Goal: Task Accomplishment & Management: Manage account settings

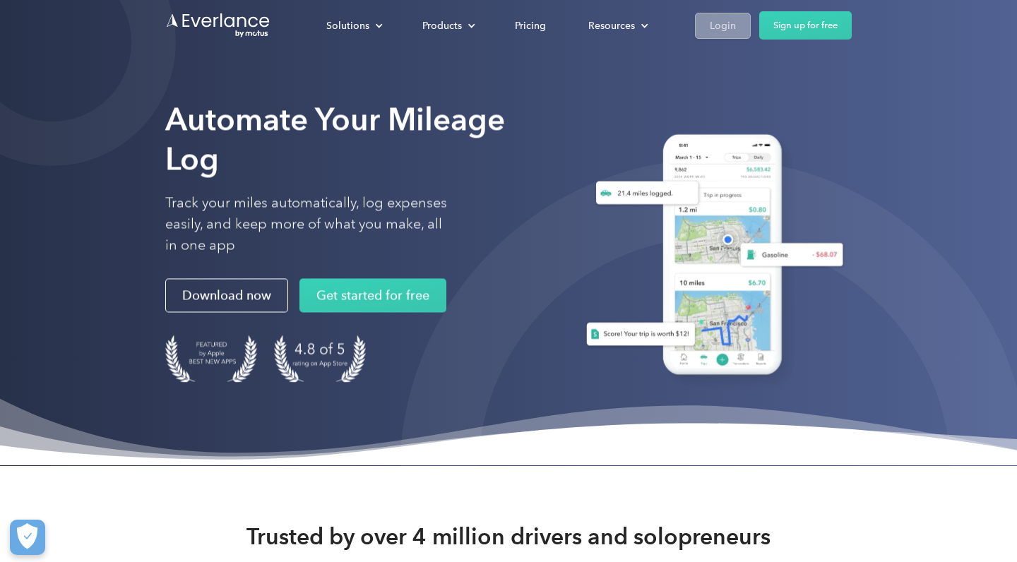
click at [545, 23] on div "Login" at bounding box center [723, 26] width 26 height 18
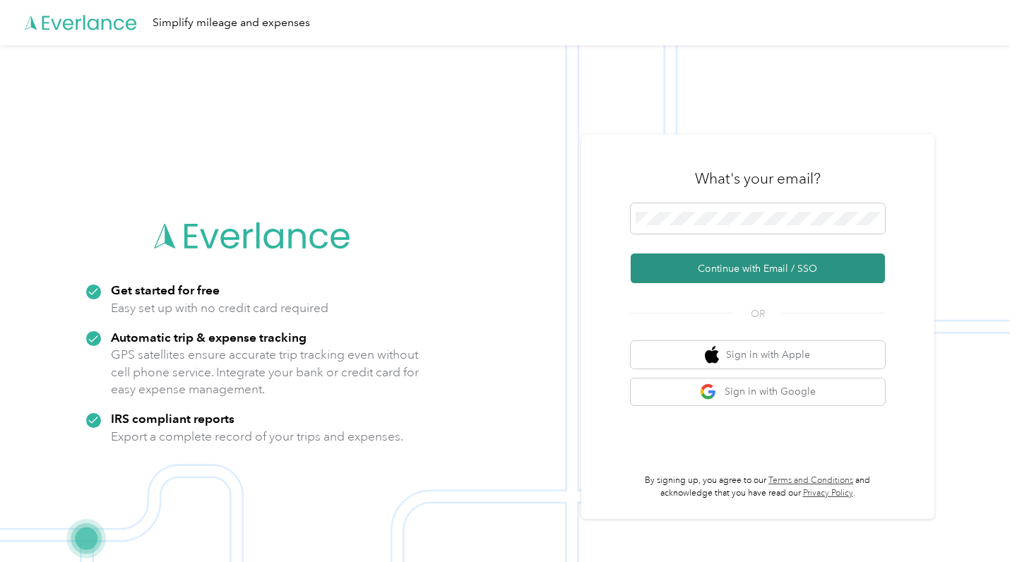
click at [731, 266] on button "Continue with Email / SSO" at bounding box center [757, 268] width 254 height 30
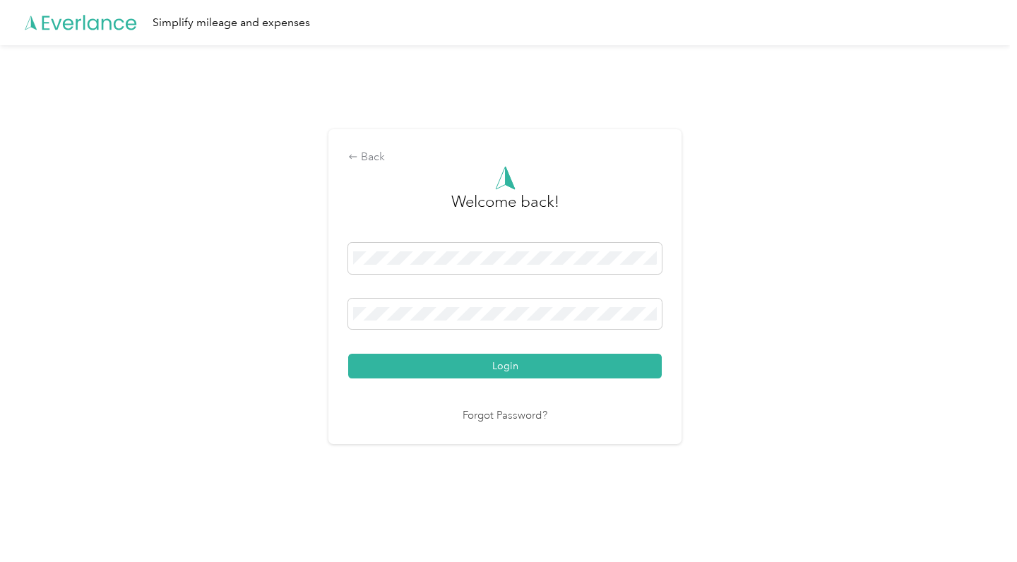
click at [508, 366] on button "Login" at bounding box center [504, 366] width 313 height 25
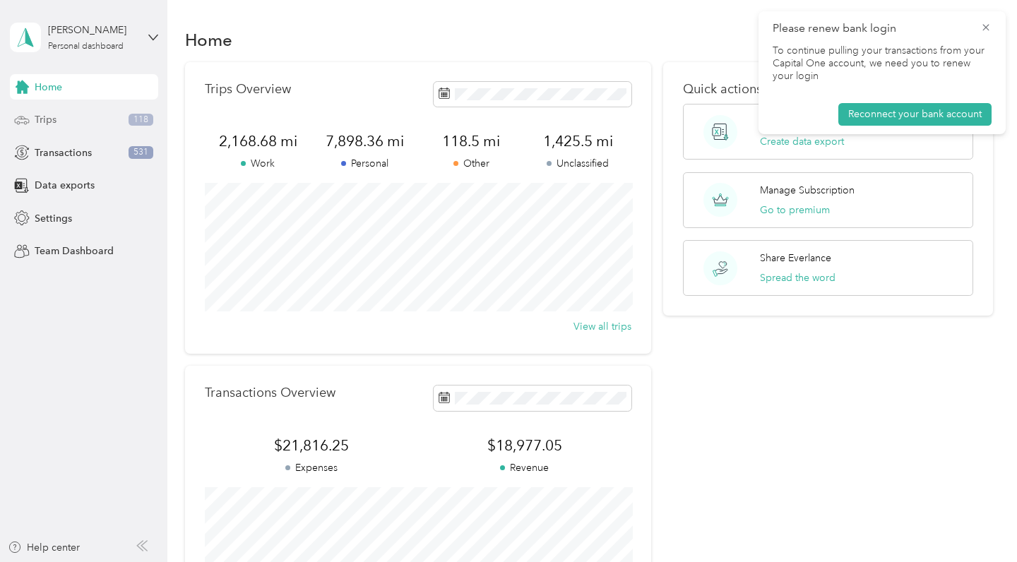
click at [95, 124] on div "Trips 118" at bounding box center [84, 119] width 148 height 25
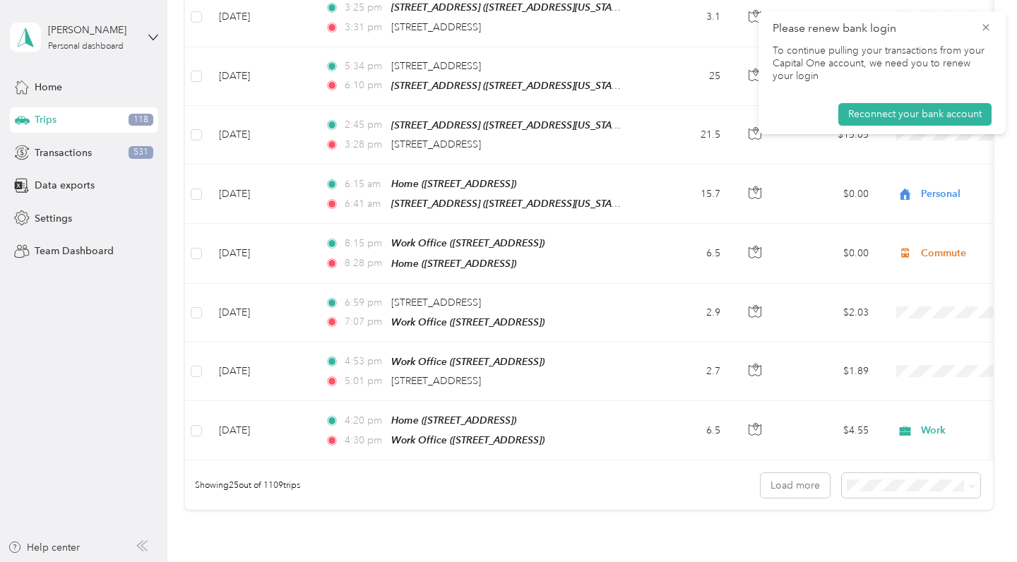
scroll to position [1252, 0]
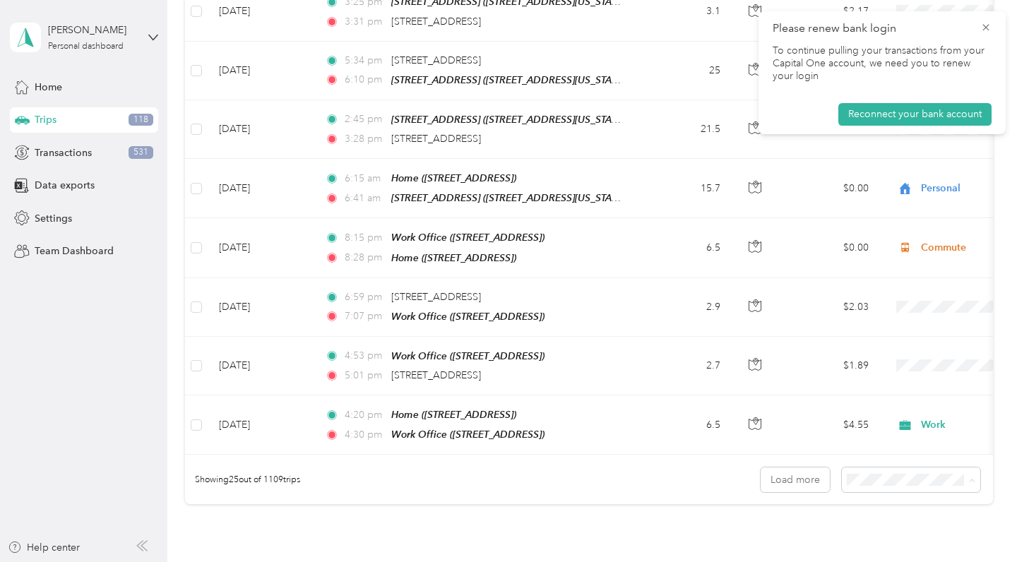
click at [879, 512] on span "50 per load" at bounding box center [881, 516] width 52 height 12
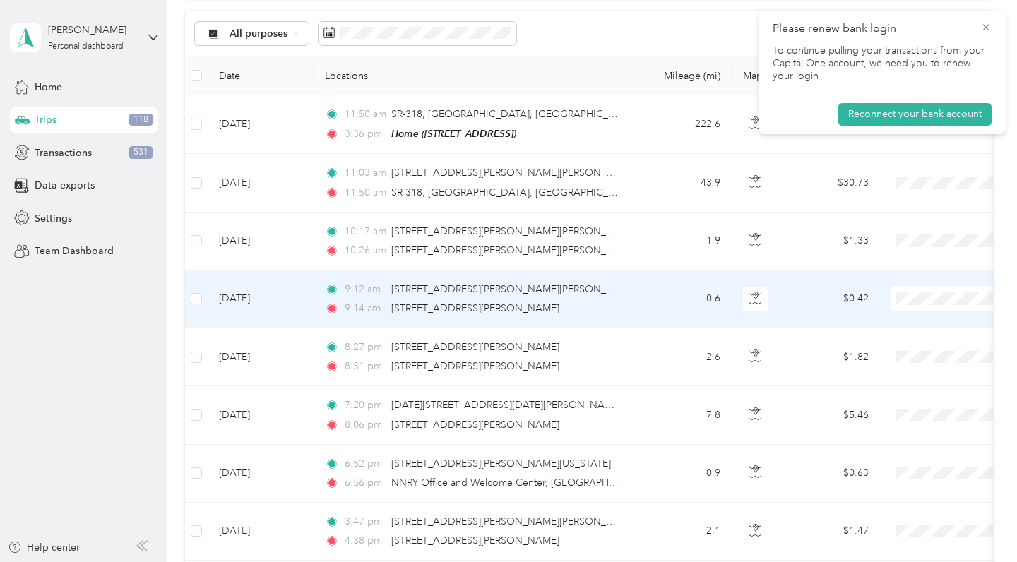
scroll to position [142, 0]
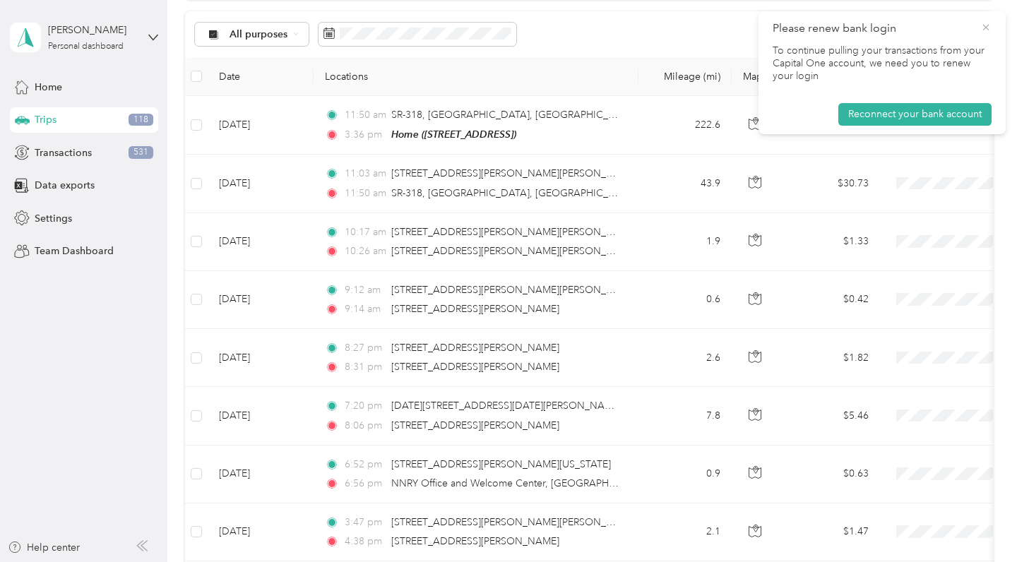
click at [986, 26] on icon at bounding box center [985, 27] width 11 height 13
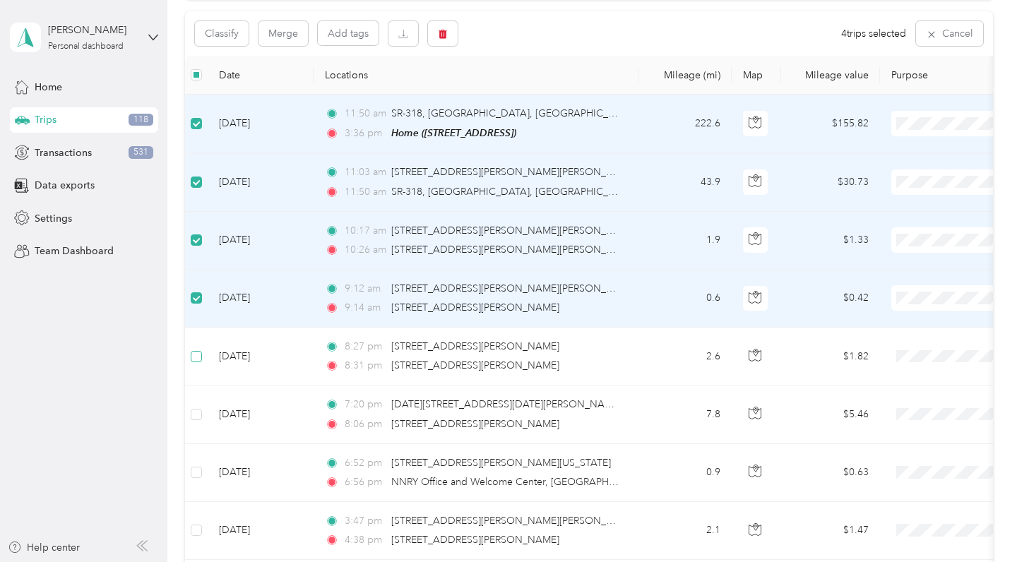
click at [198, 358] on span at bounding box center [196, 356] width 11 height 11
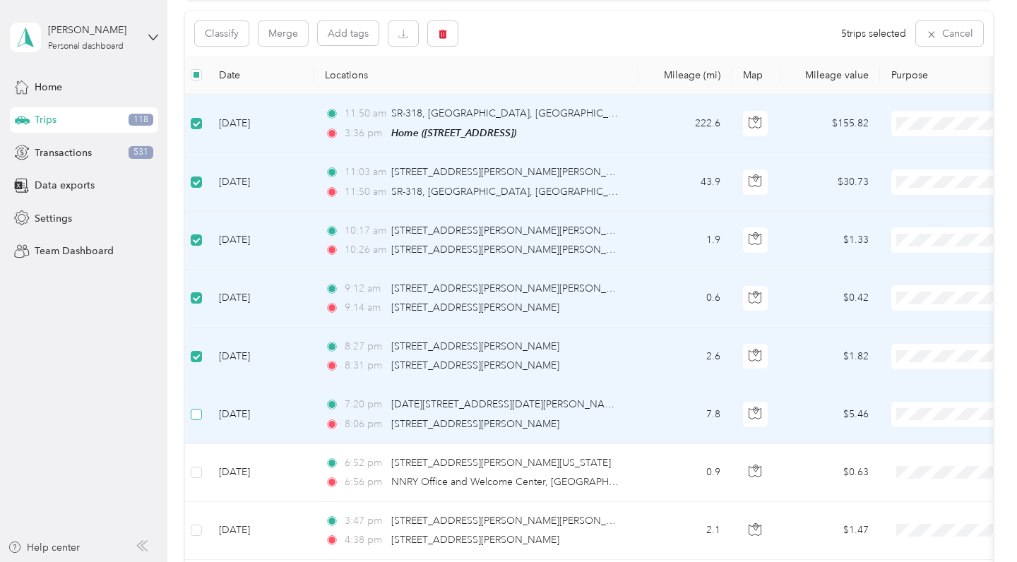
click at [199, 417] on span at bounding box center [196, 414] width 11 height 11
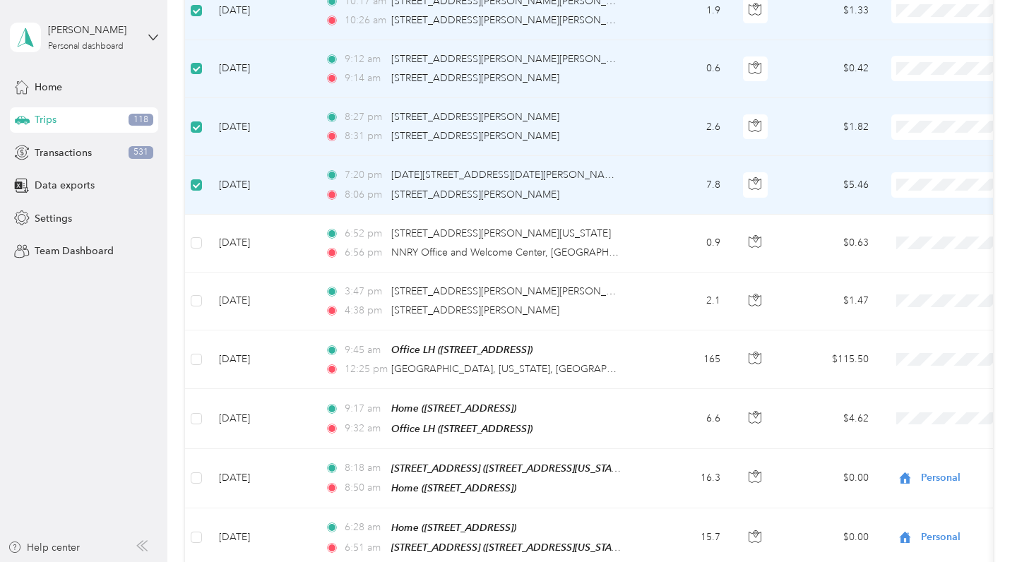
scroll to position [392, 0]
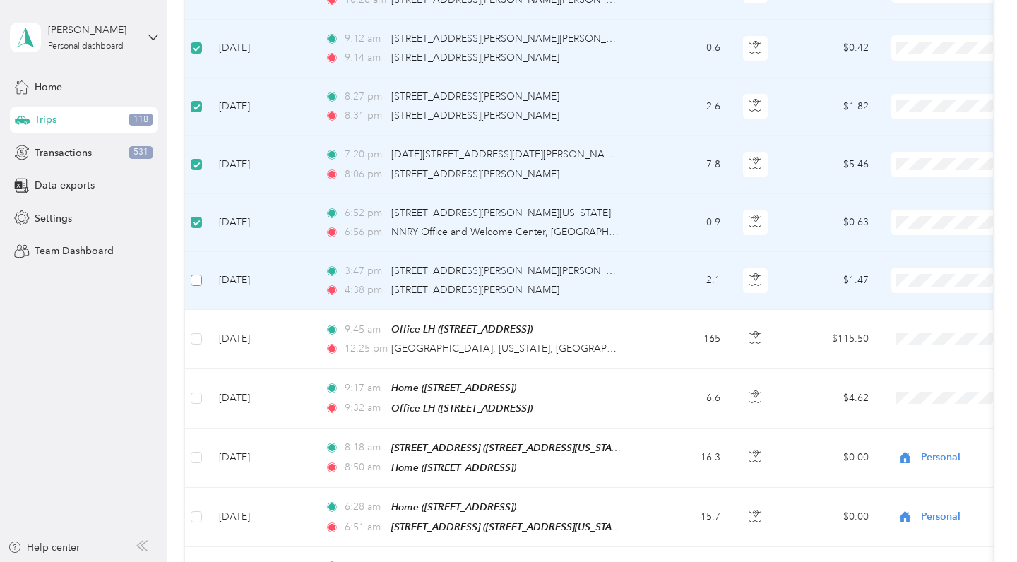
click at [196, 283] on span at bounding box center [196, 280] width 11 height 11
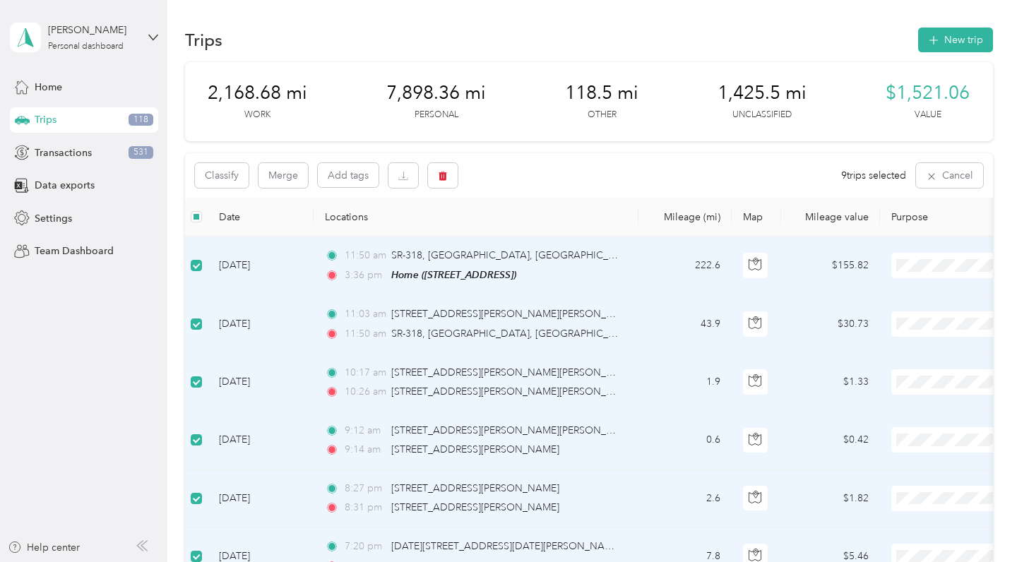
scroll to position [0, 0]
click at [225, 178] on button "Classify" at bounding box center [222, 175] width 54 height 25
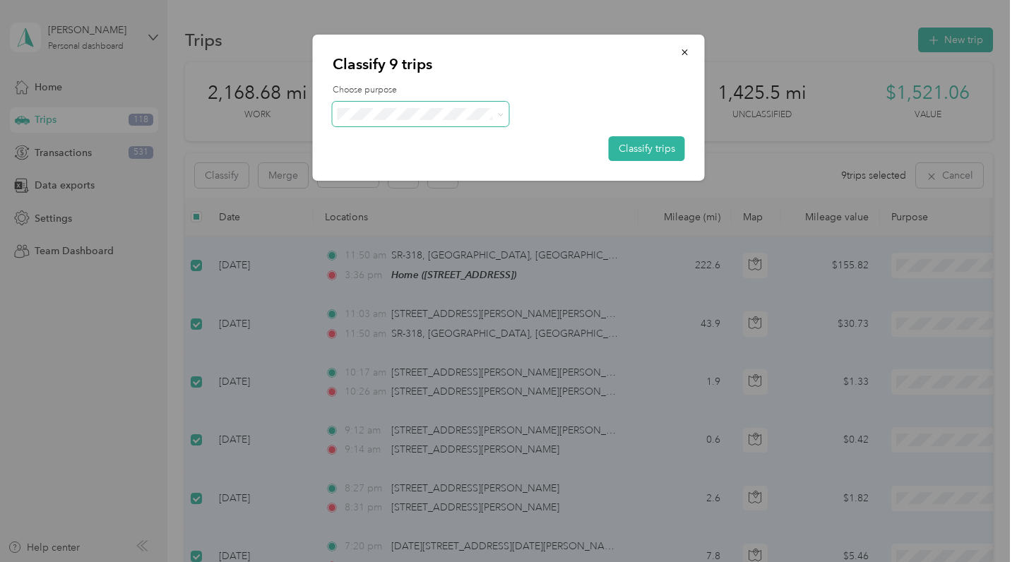
click at [496, 114] on span at bounding box center [497, 114] width 11 height 15
click at [503, 114] on icon at bounding box center [500, 115] width 6 height 6
click at [441, 169] on li "Personal" at bounding box center [421, 164] width 177 height 25
click at [685, 50] on icon "button" at bounding box center [685, 52] width 10 height 10
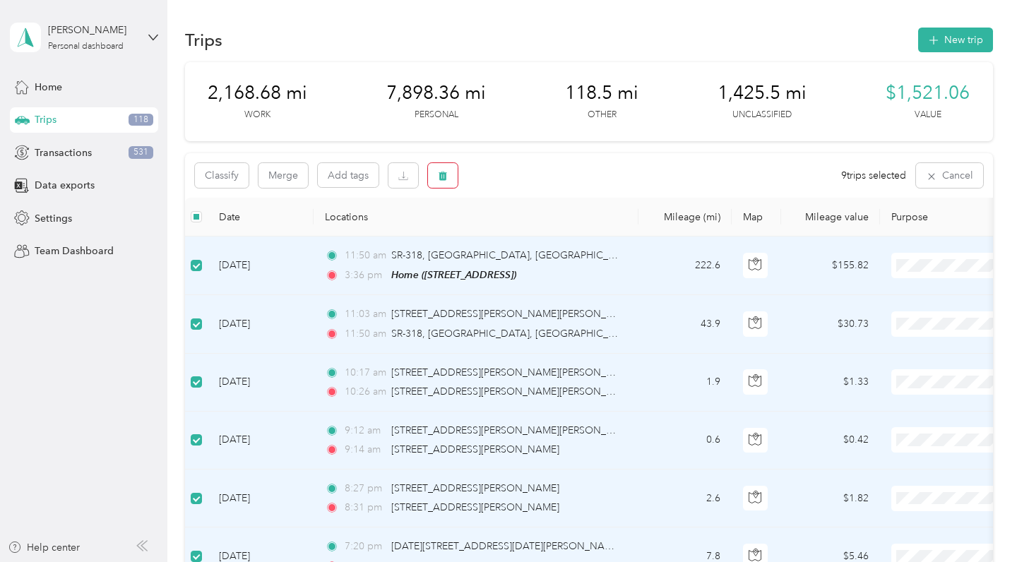
click at [445, 179] on icon "button" at bounding box center [442, 176] width 8 height 9
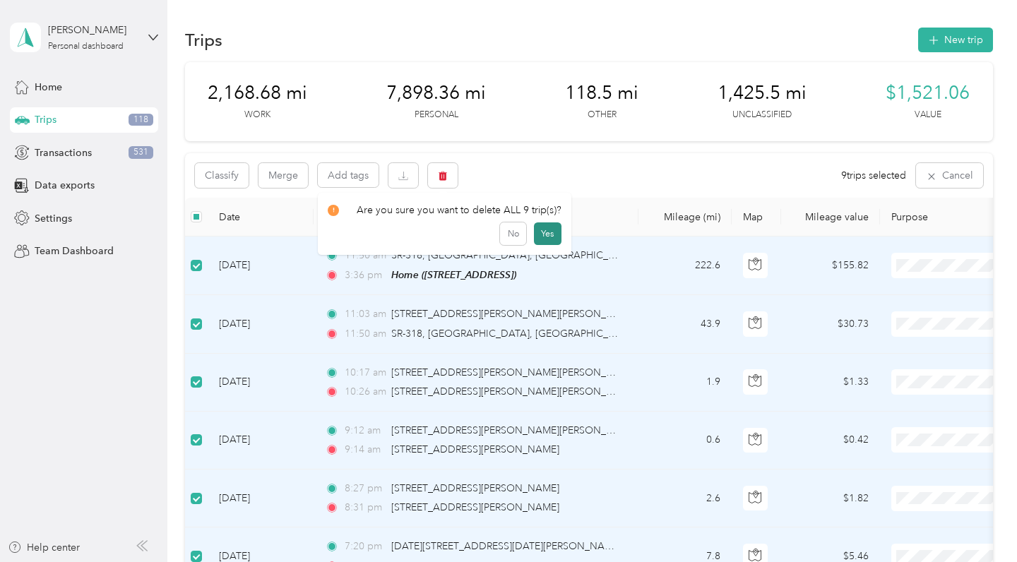
click at [542, 234] on button "Yes" at bounding box center [548, 233] width 28 height 23
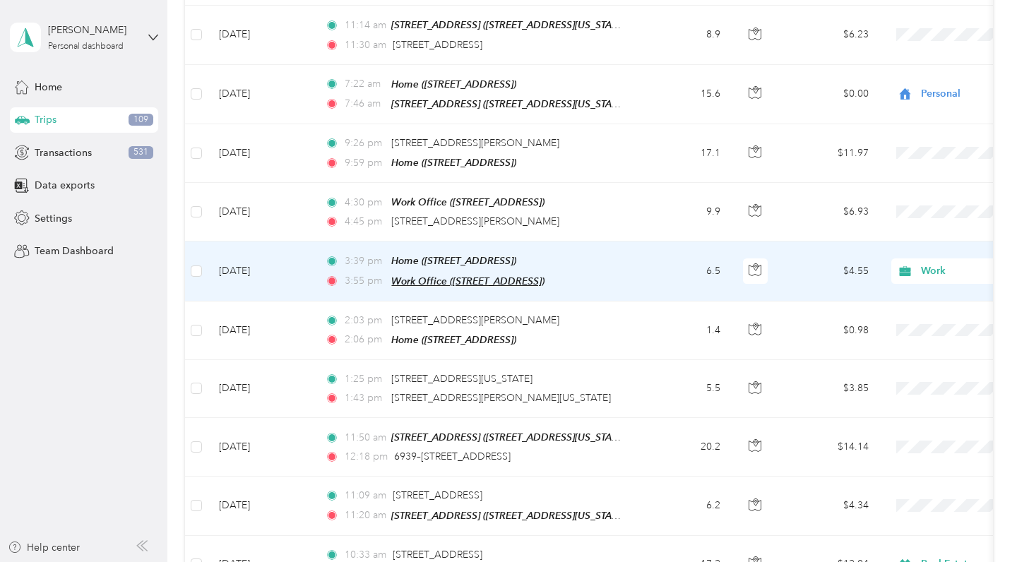
scroll to position [1707, 0]
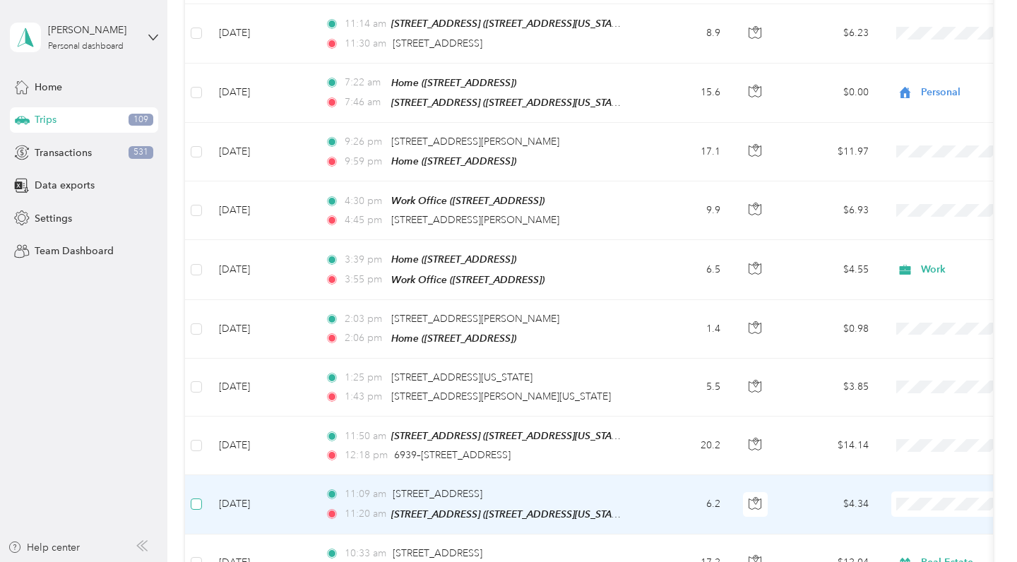
click at [193, 498] on span at bounding box center [196, 503] width 11 height 11
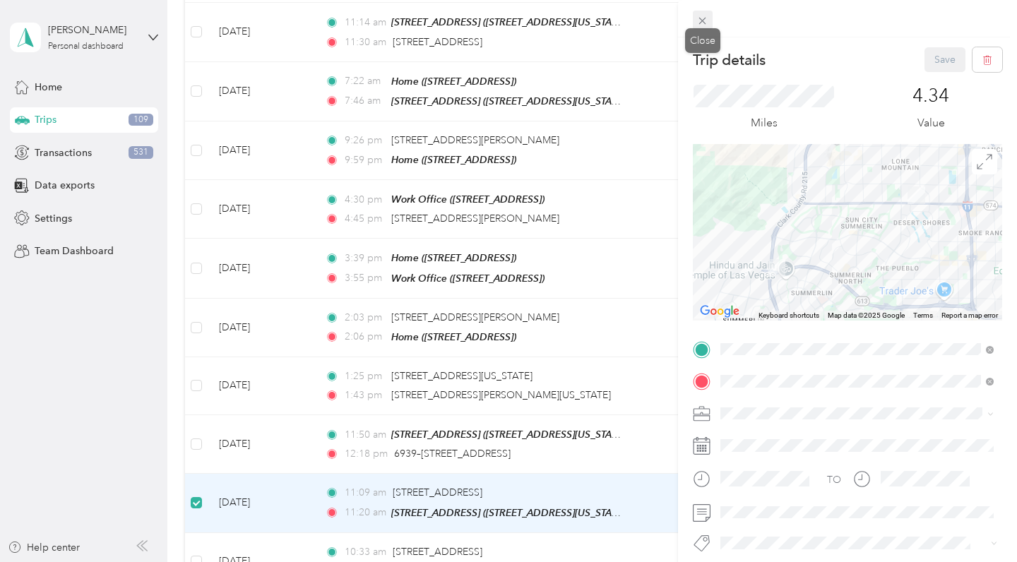
click at [704, 23] on icon at bounding box center [702, 21] width 7 height 7
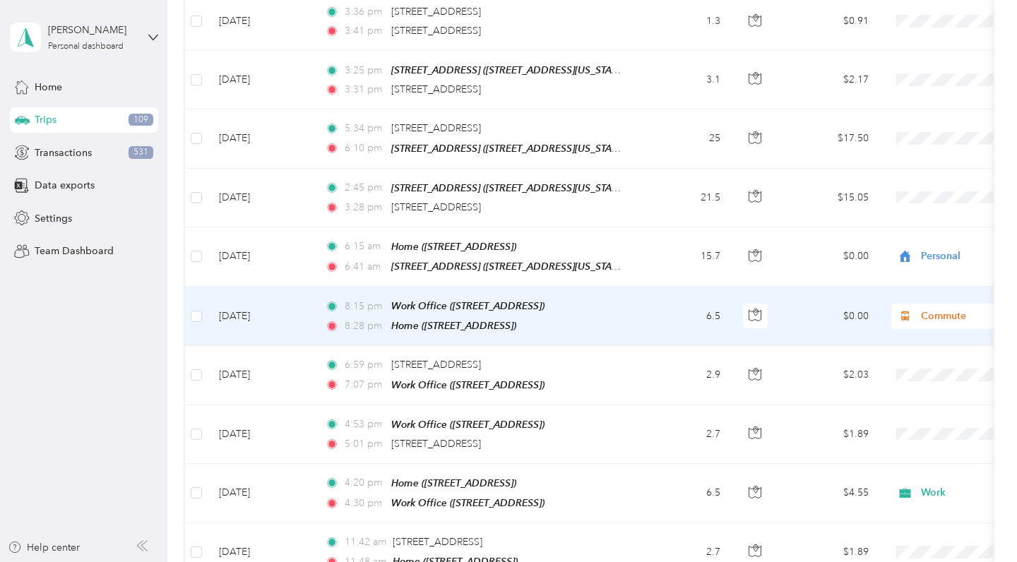
scroll to position [657, 0]
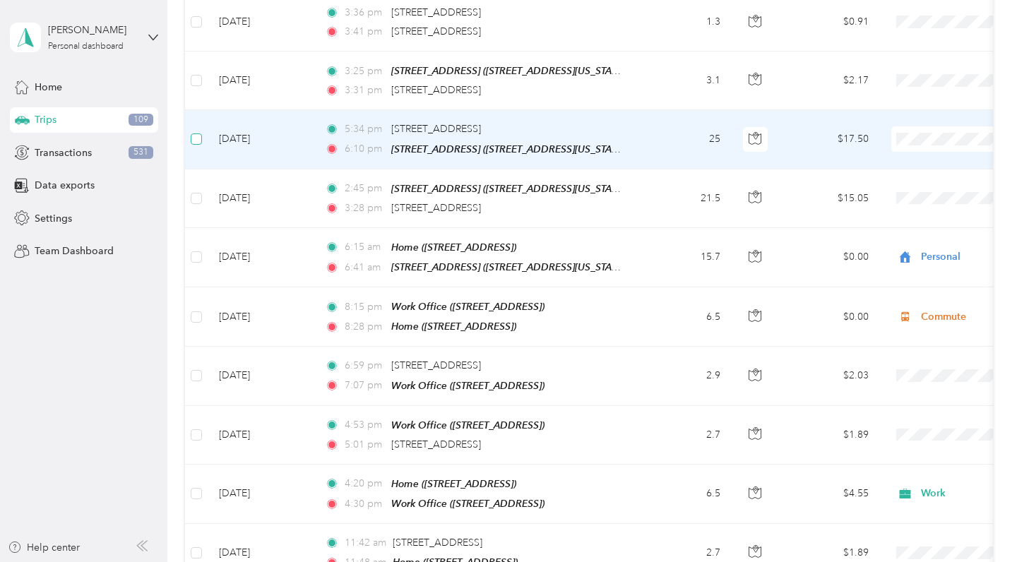
click at [201, 133] on span at bounding box center [196, 138] width 11 height 11
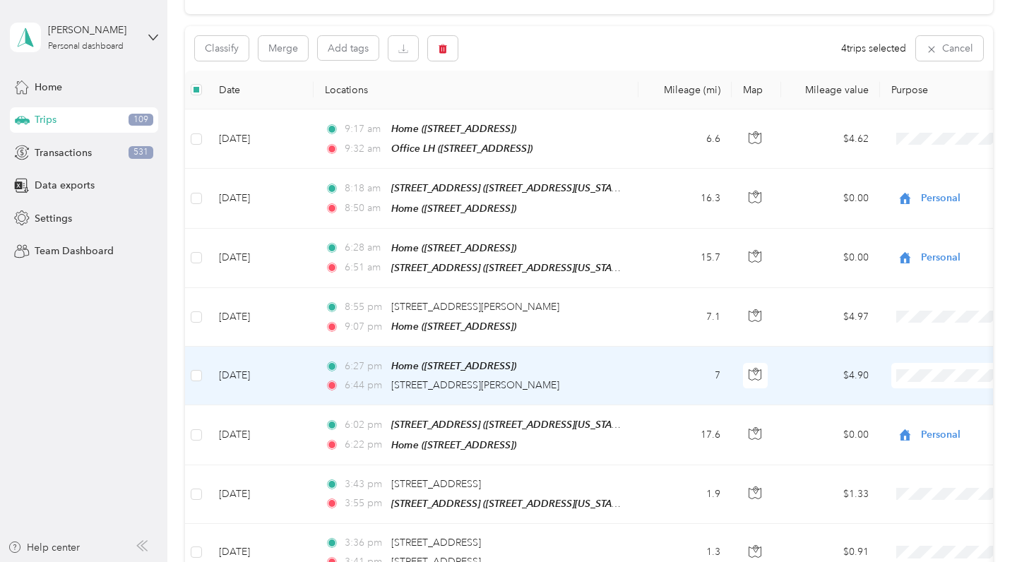
scroll to position [126, 0]
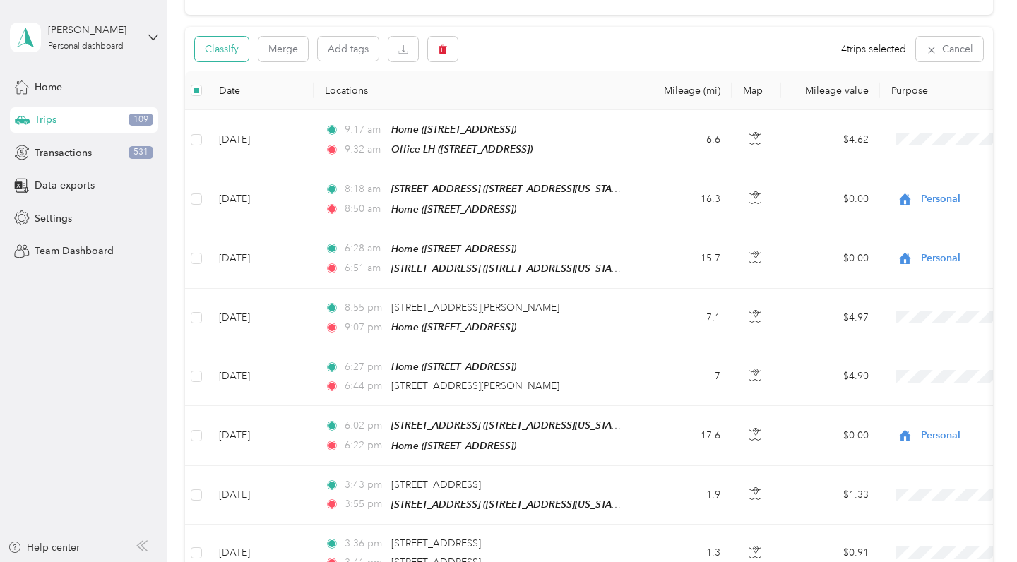
click at [221, 47] on button "Classify" at bounding box center [222, 49] width 54 height 25
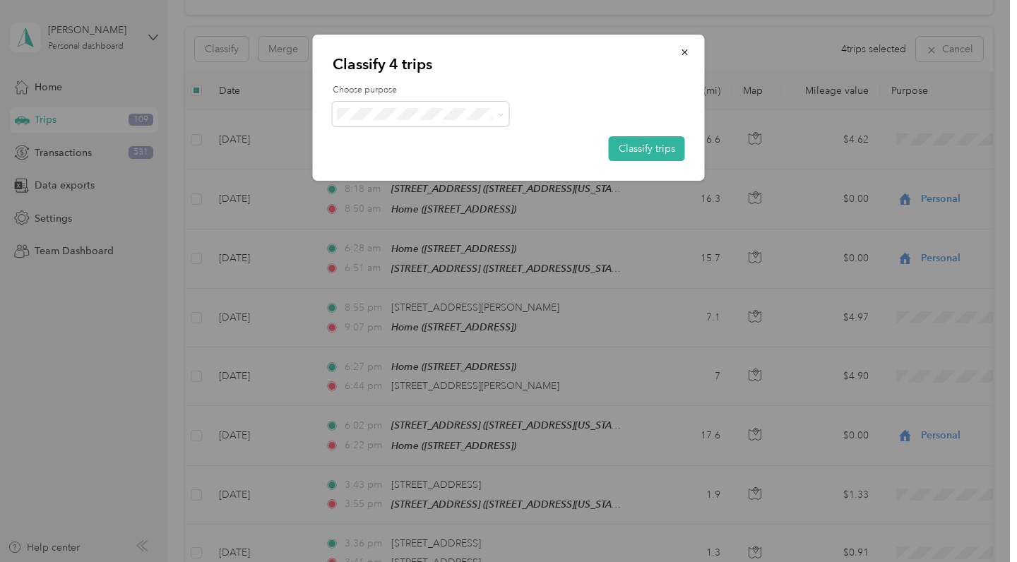
click at [424, 189] on span "Real Estate" at bounding box center [432, 188] width 131 height 15
click at [658, 153] on button "Classify trips" at bounding box center [647, 148] width 76 height 25
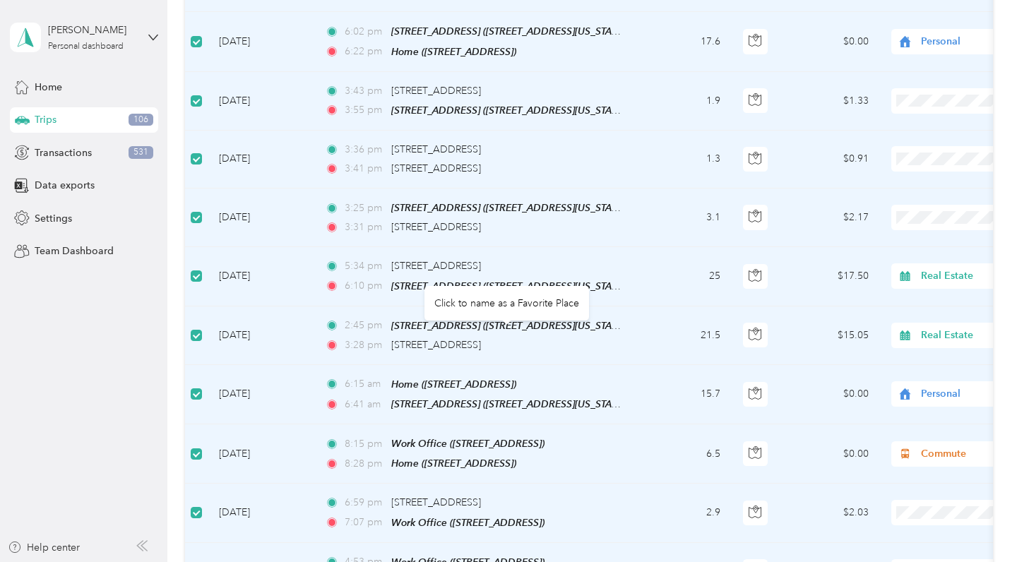
scroll to position [523, 0]
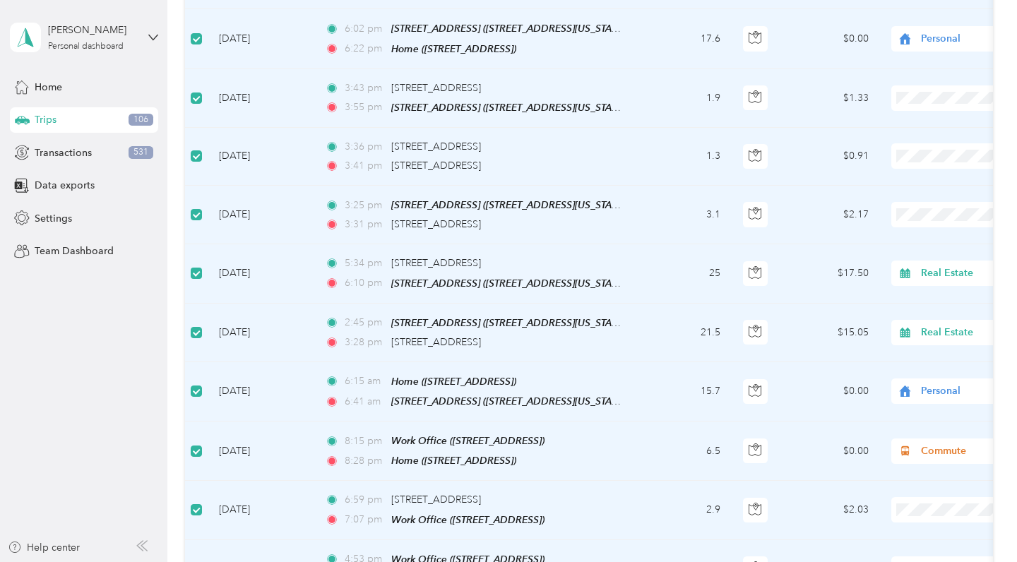
click at [201, 268] on span at bounding box center [196, 273] width 11 height 11
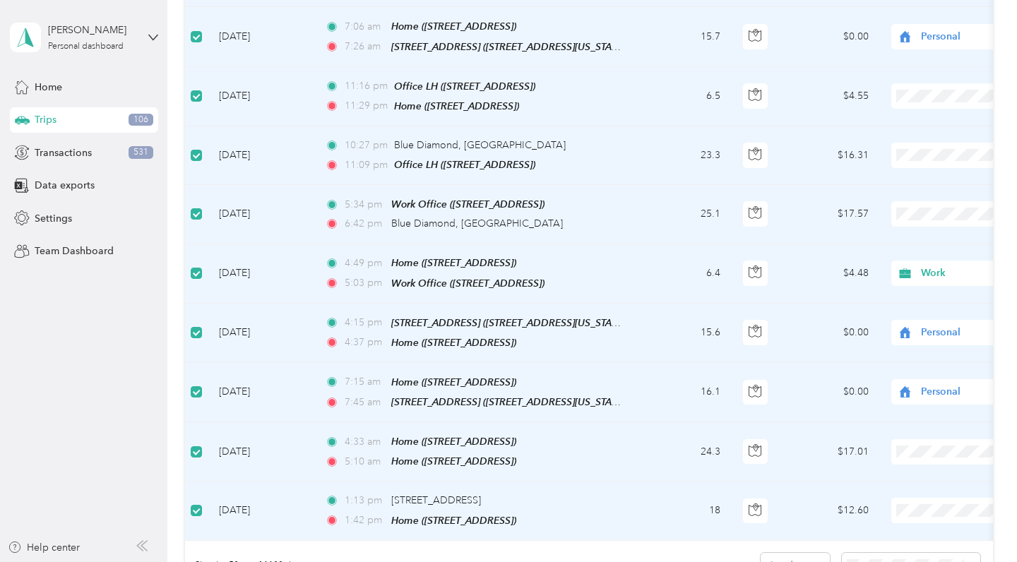
scroll to position [2648, 0]
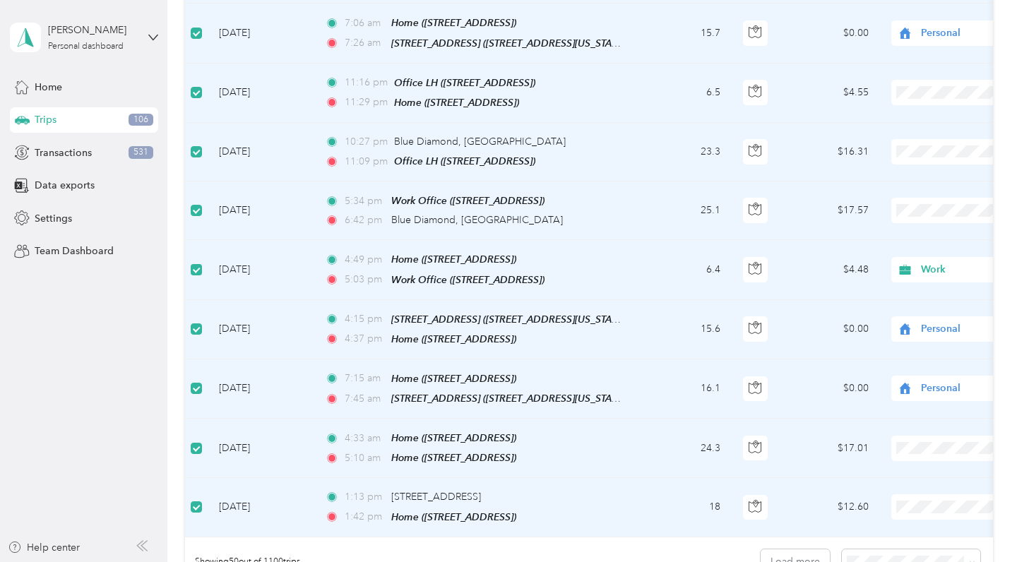
click at [196, 264] on span at bounding box center [196, 269] width 11 height 11
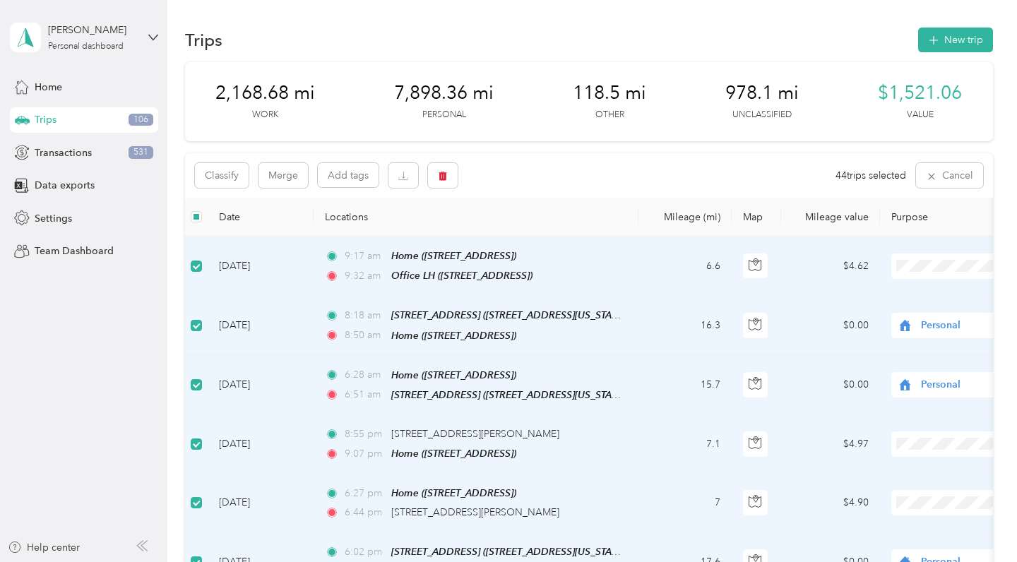
scroll to position [0, 0]
click at [229, 173] on button "Classify" at bounding box center [222, 175] width 54 height 25
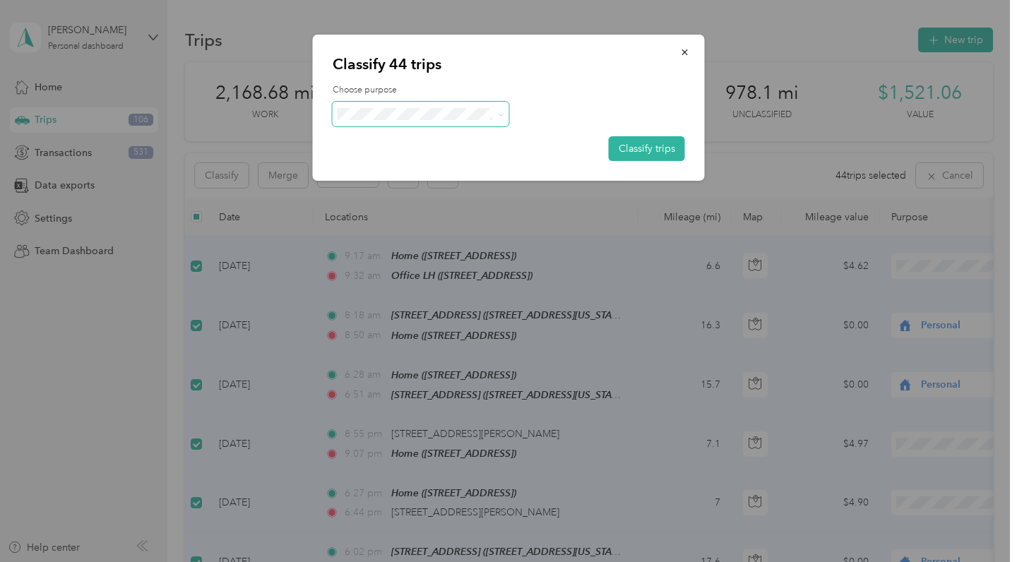
click at [498, 112] on icon at bounding box center [500, 115] width 6 height 6
click at [426, 172] on ol "Work Personal Real Estate Other Charity Medical Moving Commute" at bounding box center [421, 223] width 177 height 198
click at [386, 160] on span "Personal" at bounding box center [432, 164] width 131 height 15
click at [650, 145] on button "Classify trips" at bounding box center [647, 148] width 76 height 25
